Goal: Transaction & Acquisition: Purchase product/service

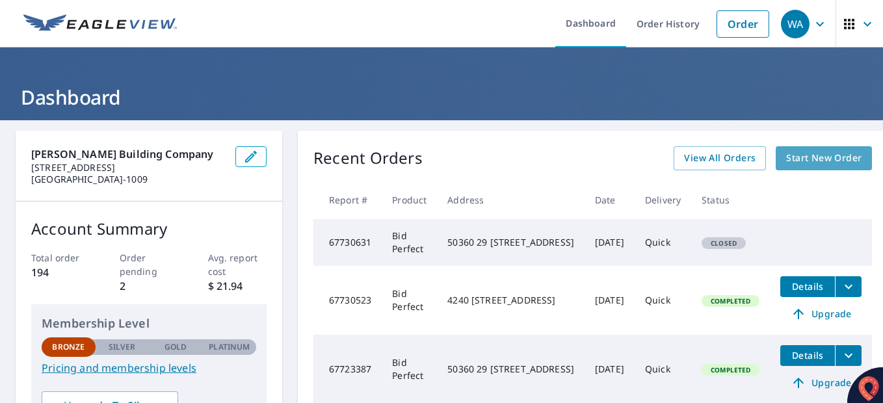
click at [786, 159] on span "Start New Order" at bounding box center [823, 158] width 75 height 16
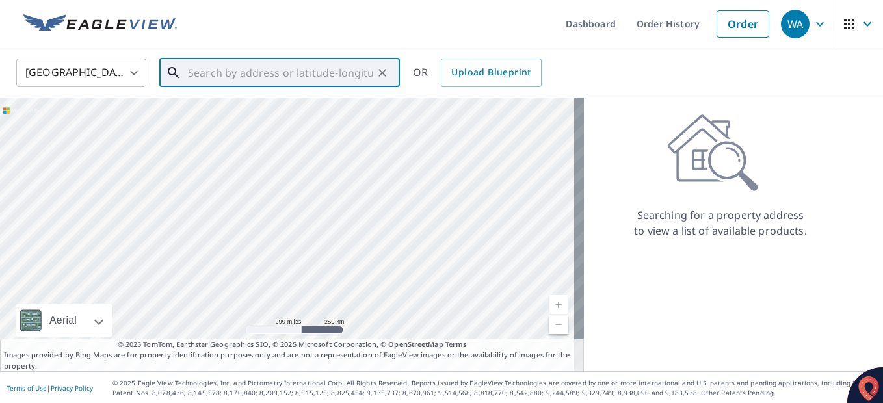
click at [211, 68] on input "text" at bounding box center [280, 73] width 185 height 36
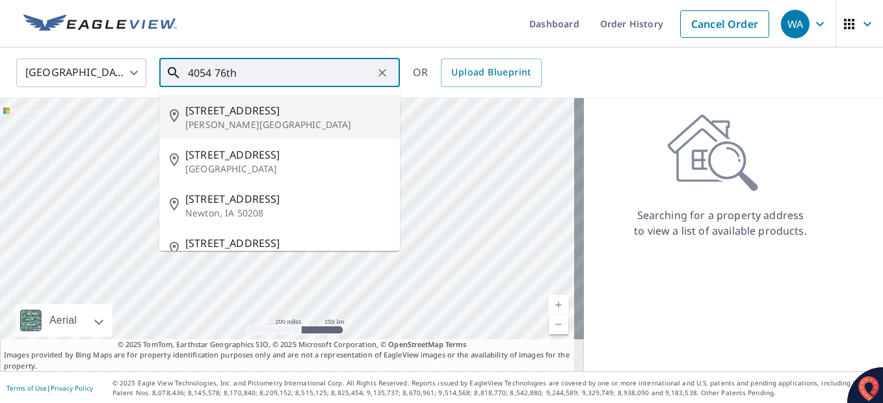
click at [289, 120] on p "[PERSON_NAME][GEOGRAPHIC_DATA]" at bounding box center [287, 124] width 204 height 13
type input "[STREET_ADDRESS][PERSON_NAME]"
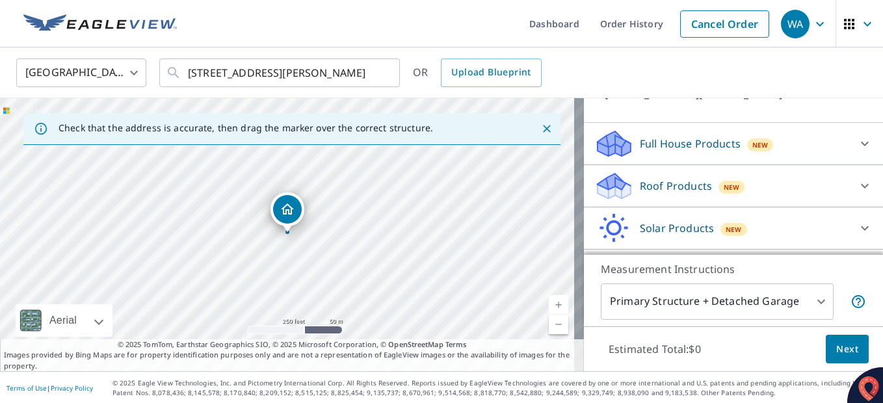
scroll to position [130, 0]
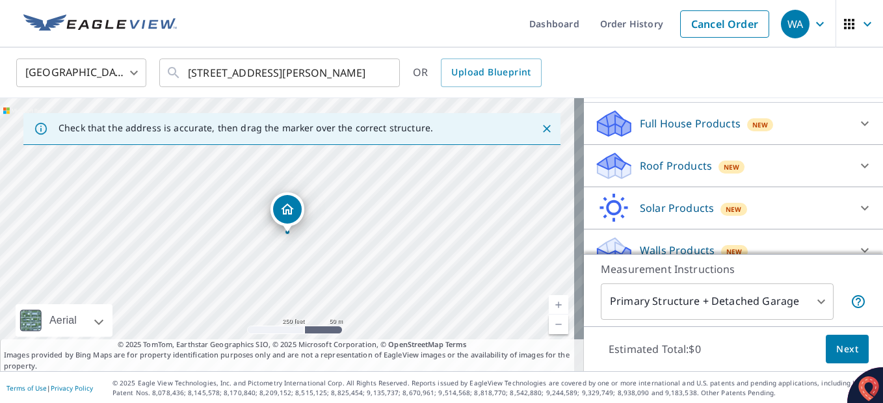
click at [657, 166] on p "Roof Products" at bounding box center [676, 166] width 72 height 16
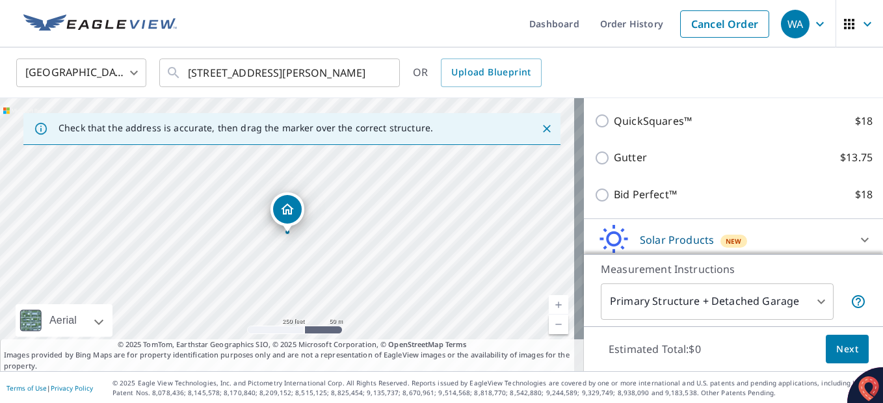
scroll to position [260, 0]
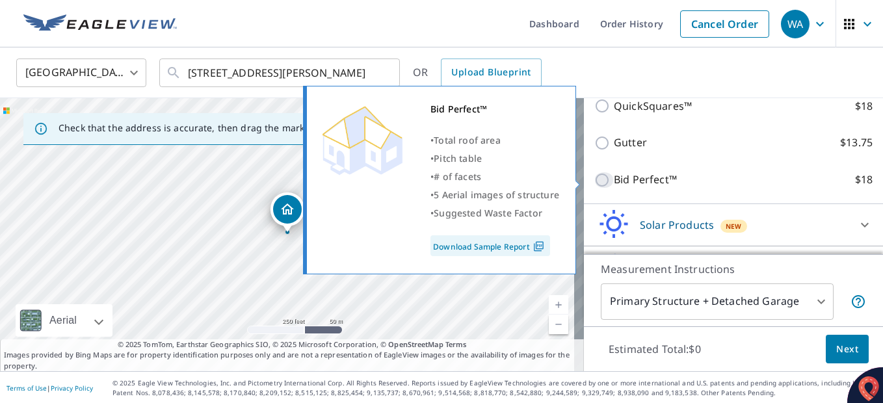
click at [594, 175] on input "Bid Perfect™ $18" at bounding box center [603, 180] width 19 height 16
checkbox input "true"
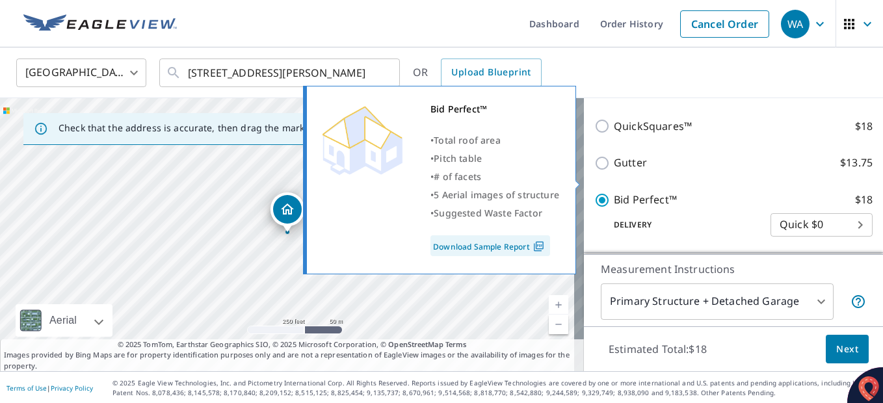
scroll to position [280, 0]
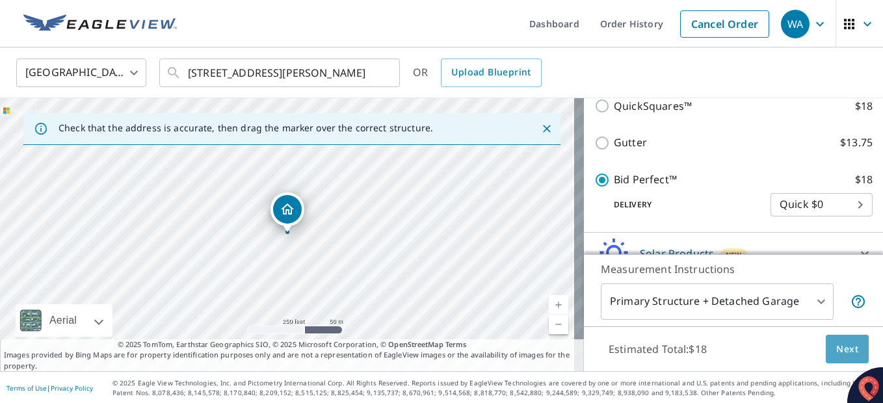
click at [842, 351] on span "Next" at bounding box center [847, 349] width 22 height 16
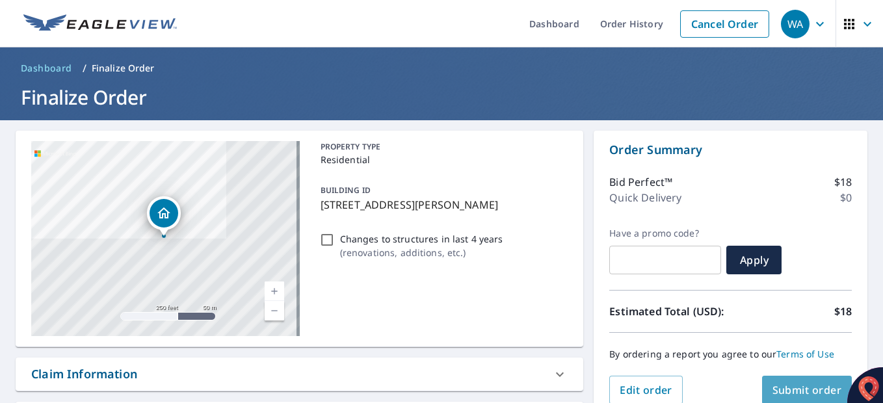
click at [817, 388] on span "Submit order" at bounding box center [807, 390] width 70 height 14
